Goal: Information Seeking & Learning: Check status

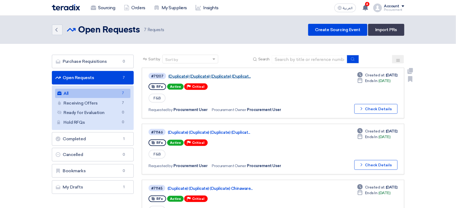
click at [227, 76] on link "(Duplicate) (Duplicate) (Duplicate) (Duplicat..." at bounding box center [235, 76] width 135 height 5
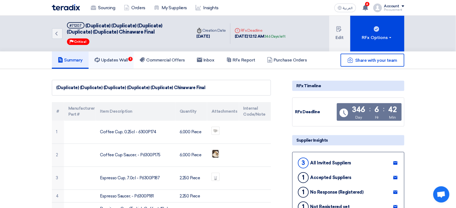
click at [120, 60] on h5 "Updates Wall 1" at bounding box center [111, 59] width 33 height 5
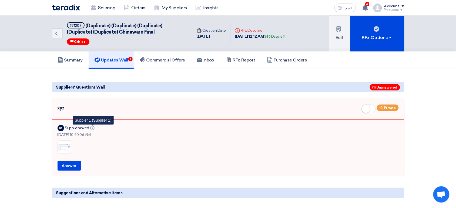
click at [92, 127] on icon "Info" at bounding box center [92, 128] width 4 height 4
click at [60, 127] on div "S1" at bounding box center [61, 128] width 6 height 6
click at [121, 129] on div "S1 Supplier asked Info" at bounding box center [229, 128] width 342 height 8
click at [77, 57] on h5 "Summary" at bounding box center [70, 59] width 25 height 5
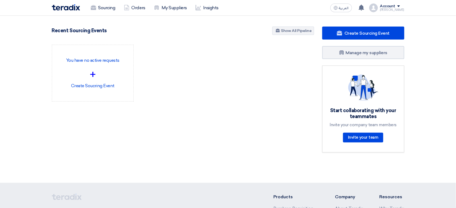
click at [397, 9] on div "Ahmed" at bounding box center [392, 9] width 24 height 3
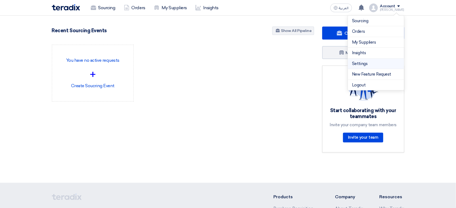
click at [369, 67] on link "Settings" at bounding box center [377, 64] width 48 height 6
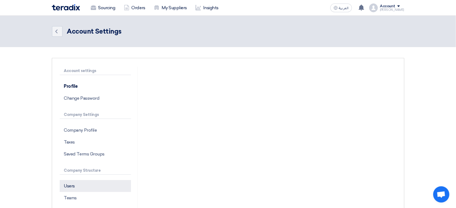
click at [79, 185] on p "Users" at bounding box center [95, 186] width 71 height 12
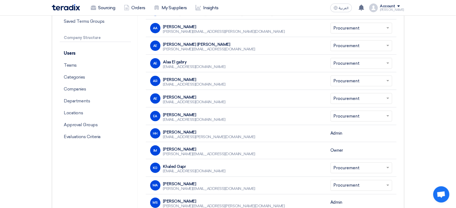
scroll to position [129, 0]
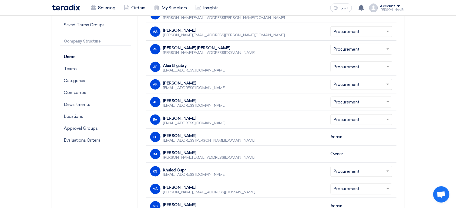
click at [392, 10] on div "Ahmed" at bounding box center [392, 9] width 24 height 3
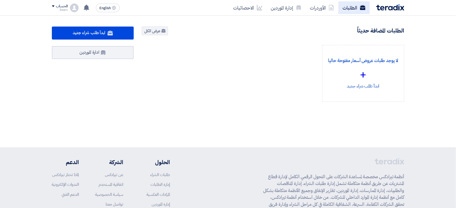
click at [356, 11] on link "الطلبات" at bounding box center [354, 7] width 31 height 13
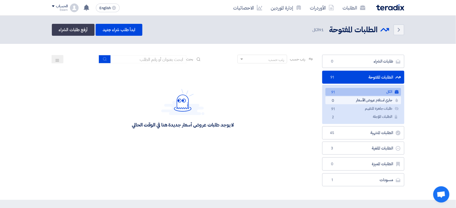
click at [362, 100] on link "جاري استلام عروض الأسعار جاري استلام عروض الأسعار 0" at bounding box center [364, 100] width 76 height 8
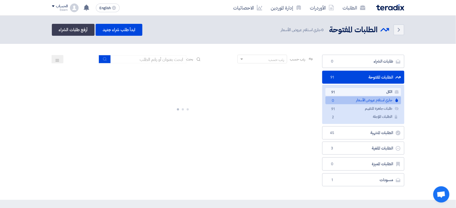
click at [384, 91] on link "الكل الكل 91" at bounding box center [364, 92] width 76 height 8
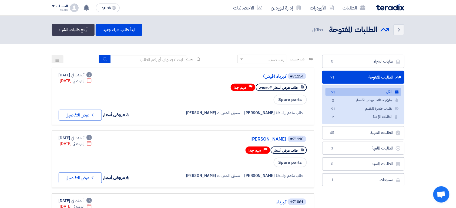
click at [366, 93] on link "الكل الكل 91" at bounding box center [364, 92] width 76 height 8
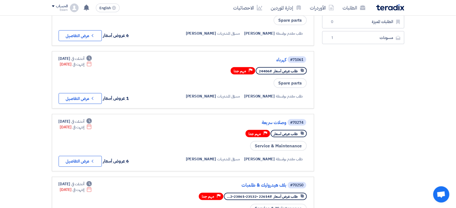
scroll to position [128, 0]
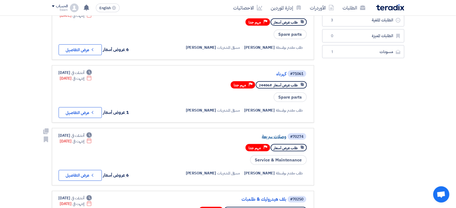
click at [273, 134] on link "وصلات سريعة" at bounding box center [233, 136] width 108 height 5
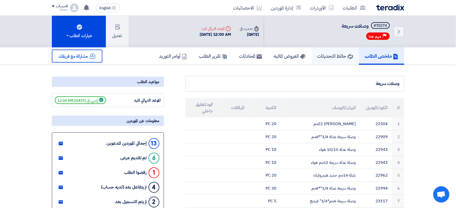
click at [328, 55] on h5 "حائط التحديثات" at bounding box center [336, 56] width 36 height 6
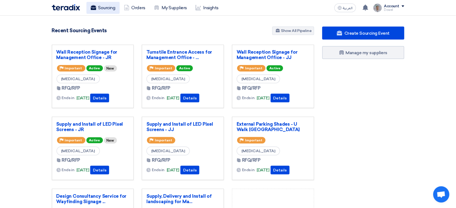
click at [104, 8] on link "Sourcing" at bounding box center [103, 8] width 33 height 12
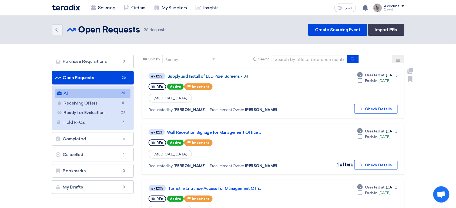
click at [208, 74] on link "Supply and Install of LED Pixel Screens - JR" at bounding box center [235, 76] width 135 height 5
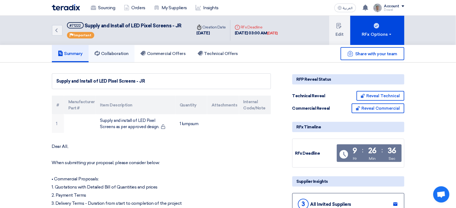
click at [120, 51] on h5 "Collaboration" at bounding box center [112, 53] width 34 height 5
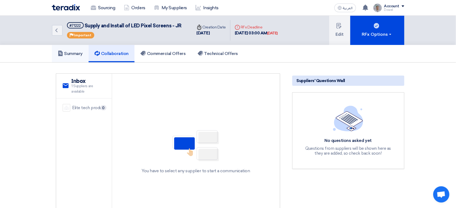
click at [78, 51] on h5 "Summary" at bounding box center [70, 53] width 25 height 5
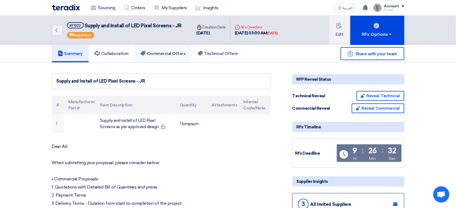
click at [161, 57] on link "Commercial Offers" at bounding box center [163, 53] width 57 height 17
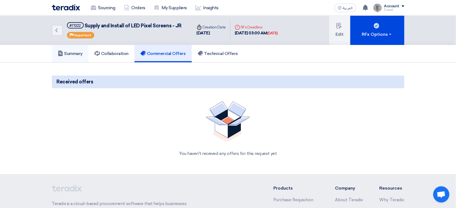
click at [70, 48] on link "Summary" at bounding box center [70, 53] width 37 height 17
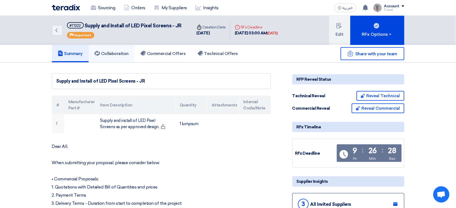
click at [124, 54] on h5 "Collaboration" at bounding box center [112, 53] width 34 height 5
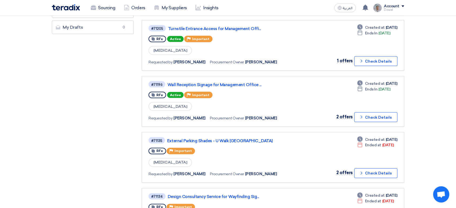
scroll to position [160, 0]
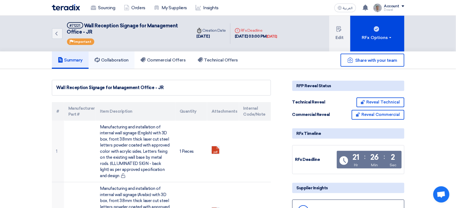
click at [111, 57] on h5 "Collaboration" at bounding box center [112, 59] width 34 height 5
